Goal: Transaction & Acquisition: Book appointment/travel/reservation

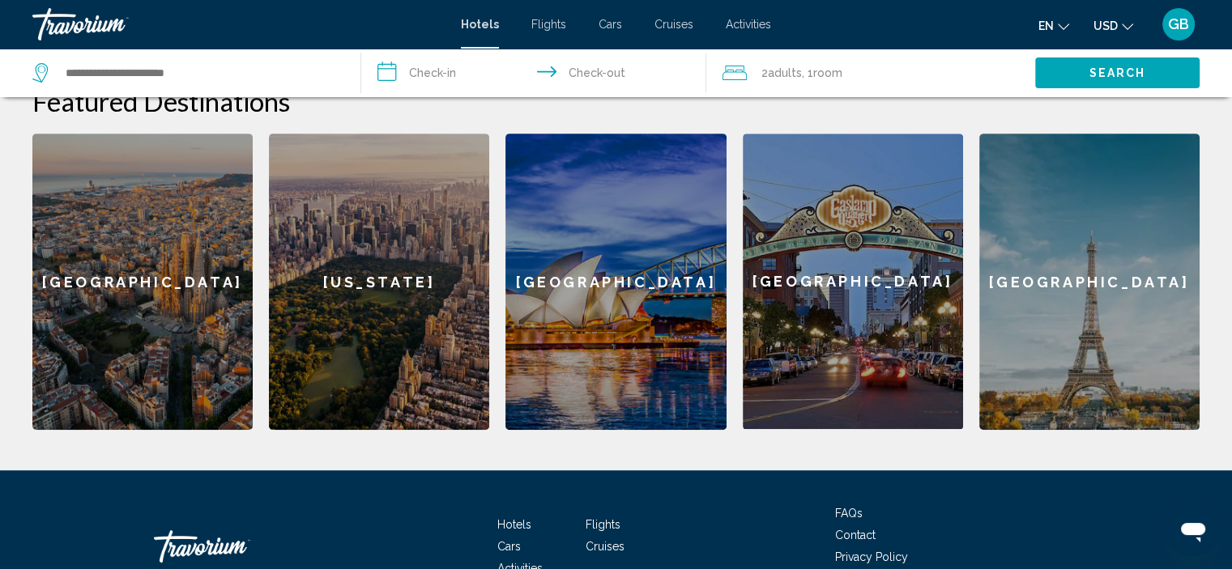
scroll to position [734, 0]
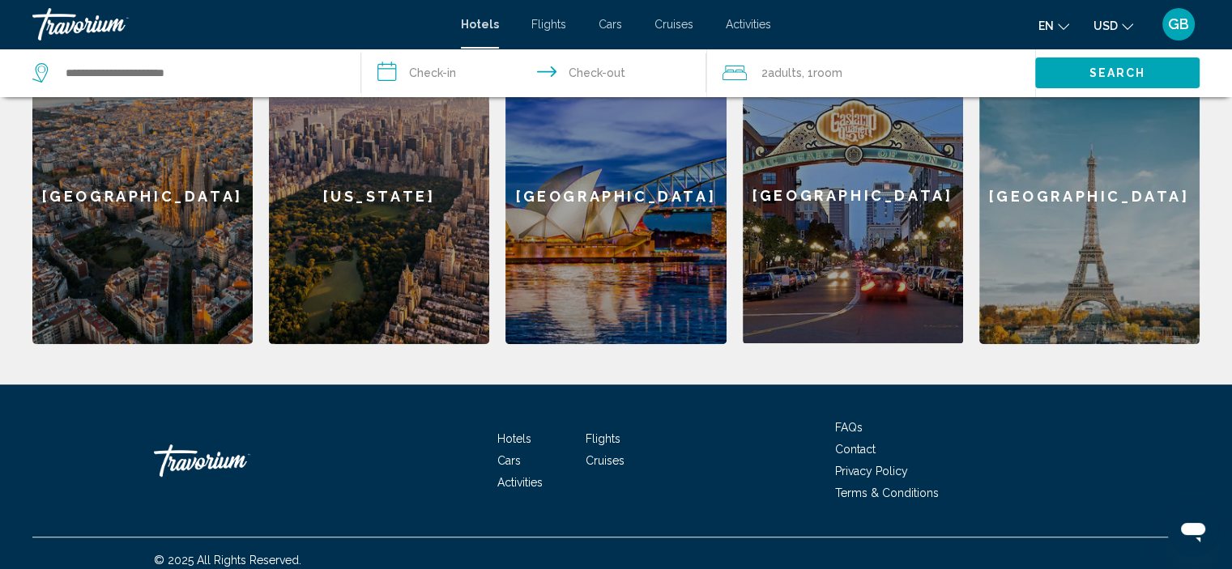
click at [1061, 250] on div "[GEOGRAPHIC_DATA]" at bounding box center [1089, 196] width 220 height 296
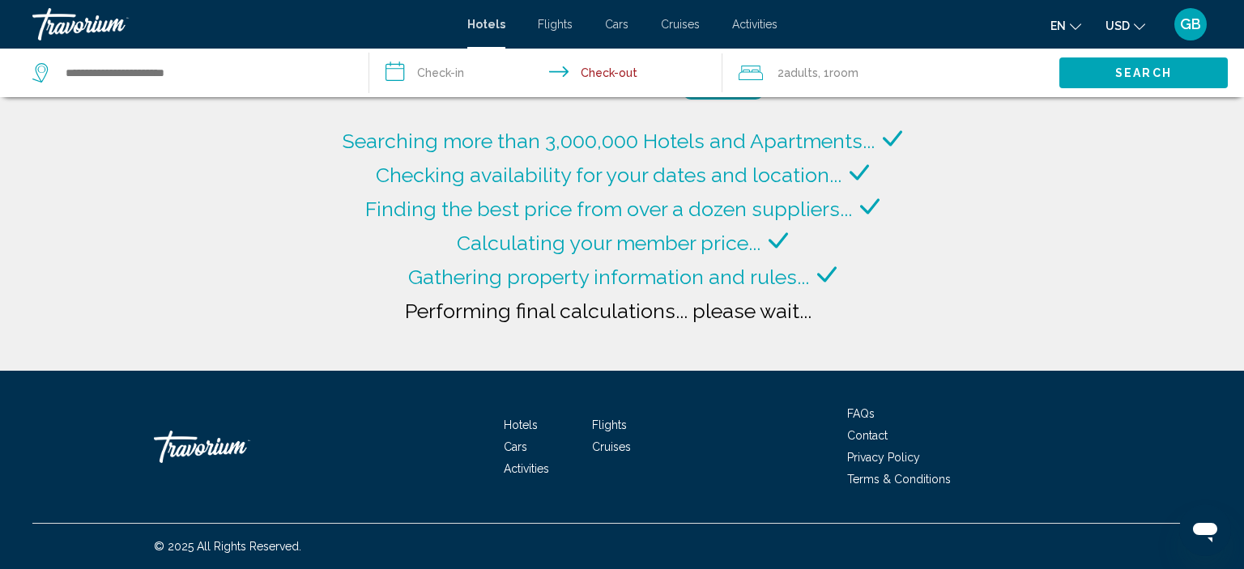
type input "**********"
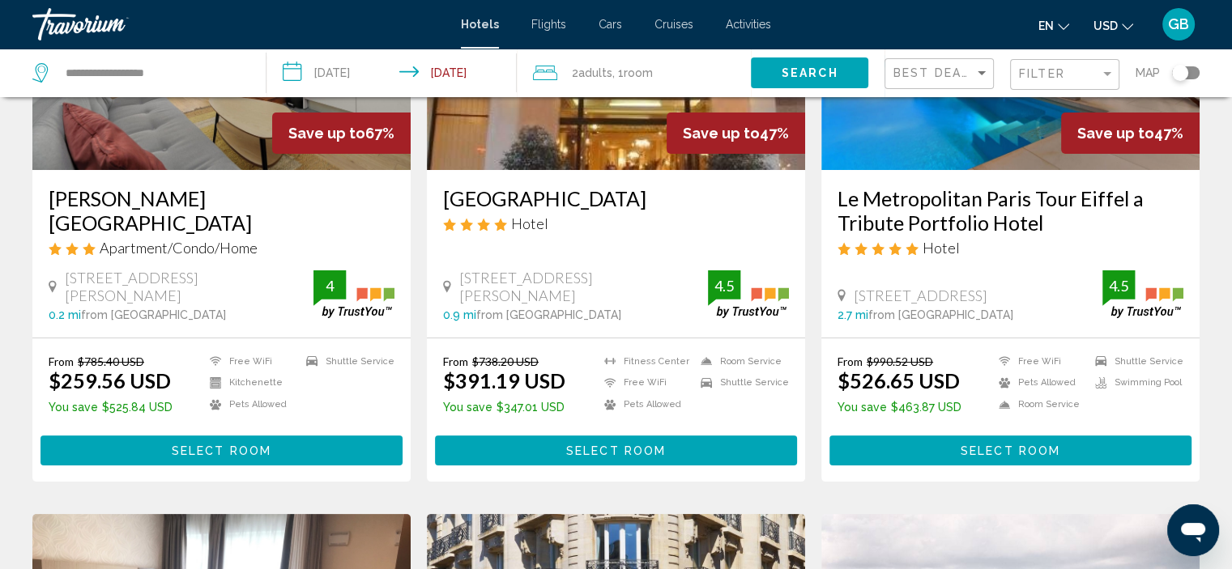
scroll to position [162, 0]
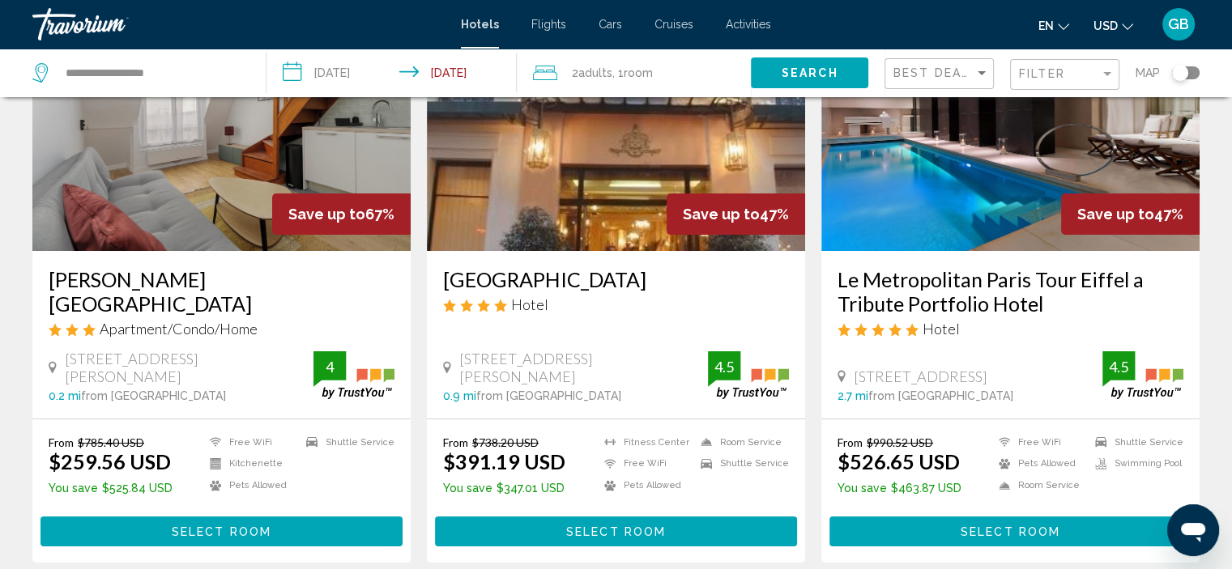
click at [204, 225] on img "Main content" at bounding box center [221, 121] width 378 height 259
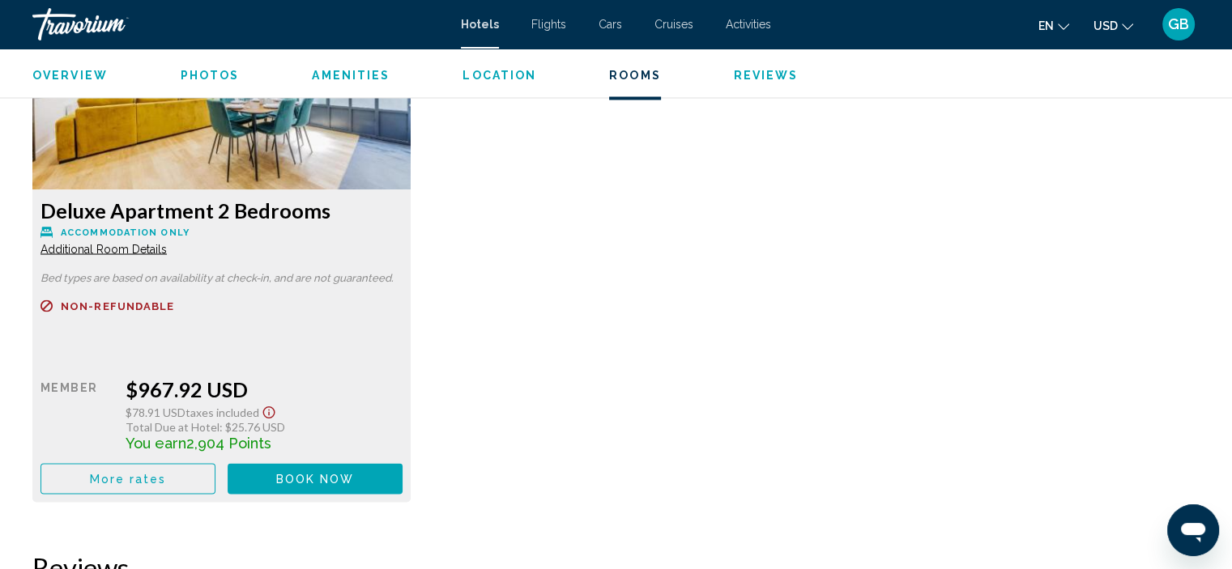
scroll to position [2841, 0]
